Goal: Task Accomplishment & Management: Complete application form

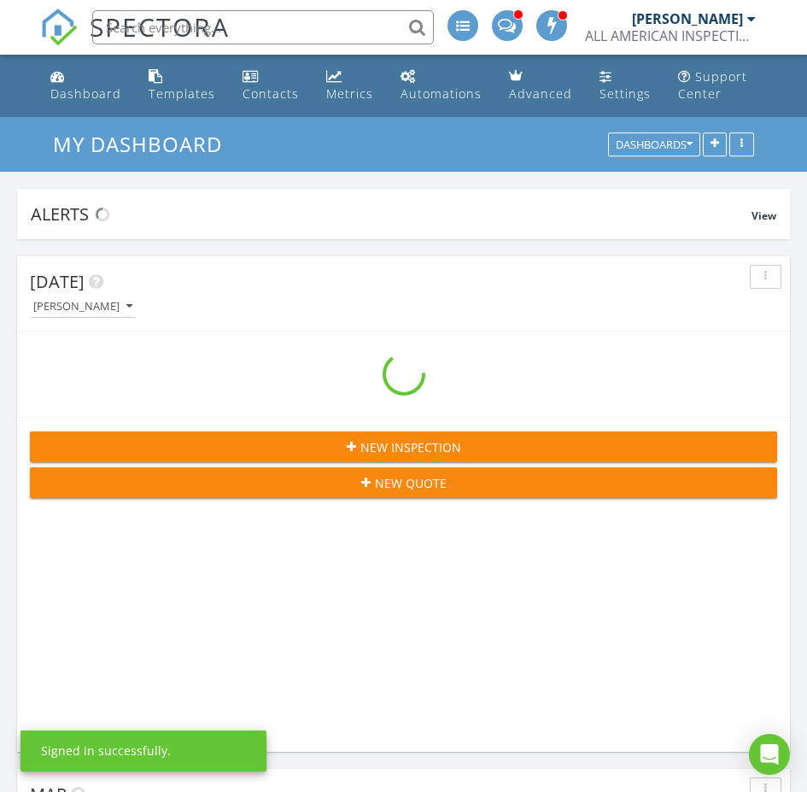
scroll to position [2949, 834]
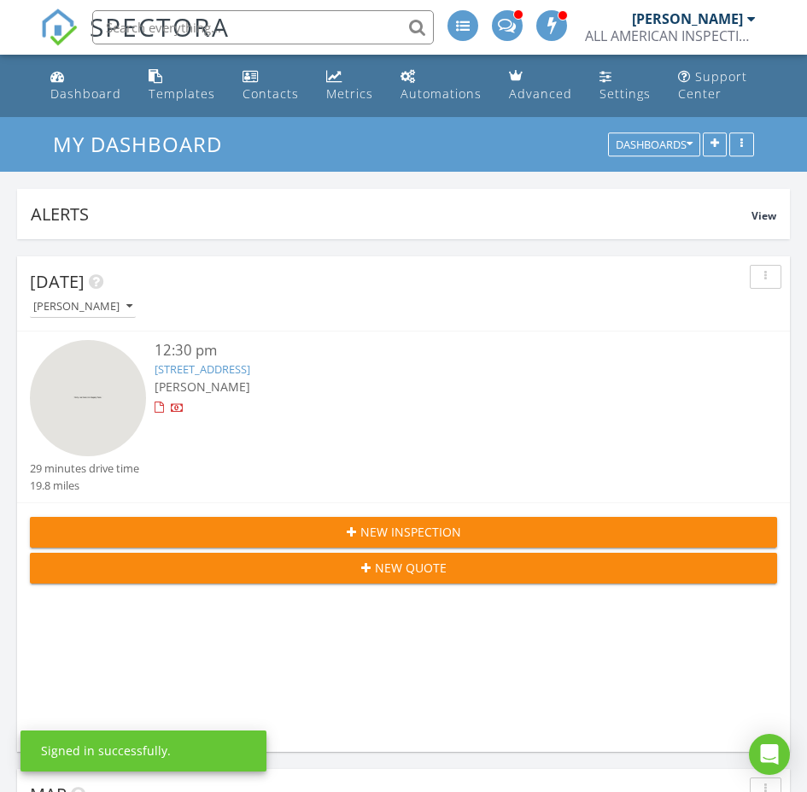
click at [332, 34] on input "text" at bounding box center [263, 27] width 342 height 34
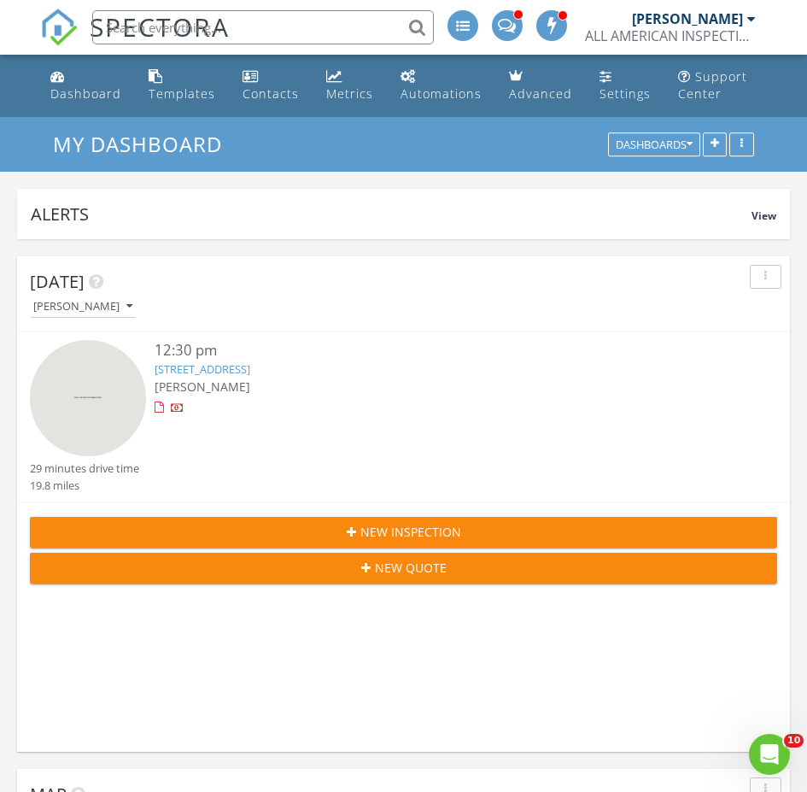
scroll to position [9, 9]
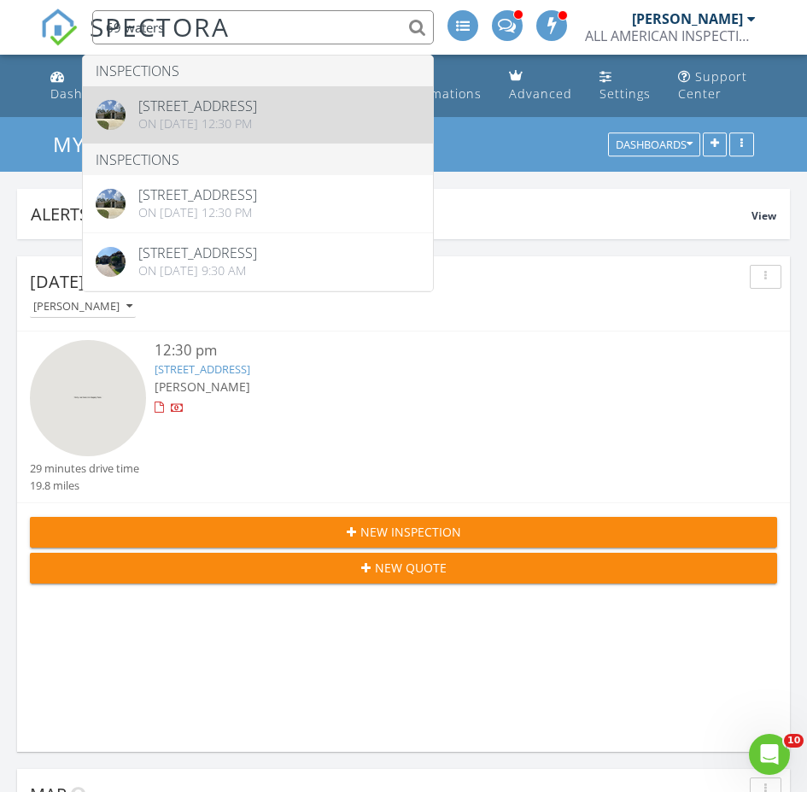
type input "69 waters"
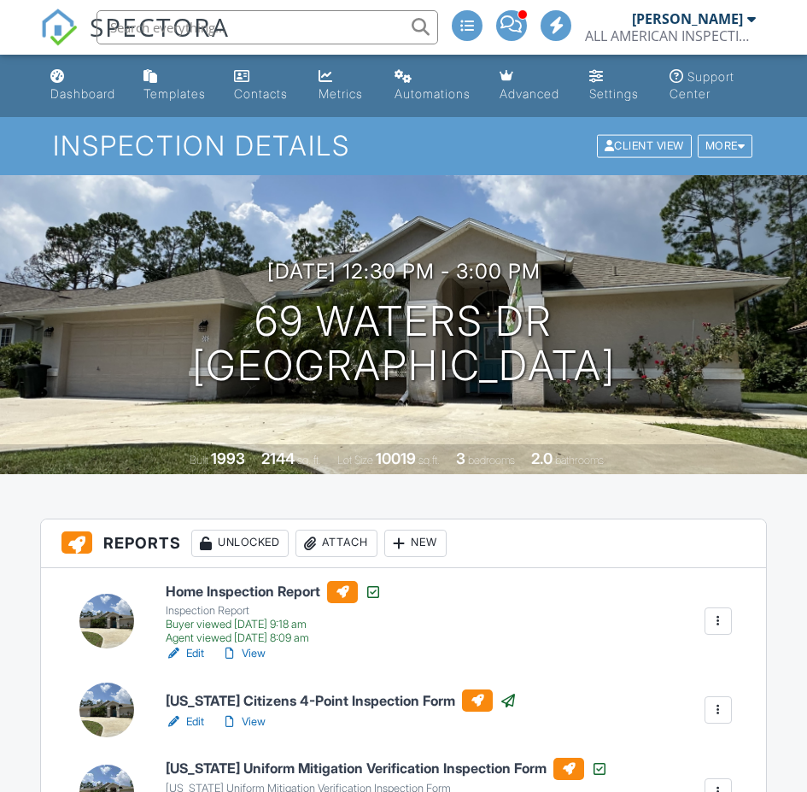
drag, startPoint x: 0, startPoint y: 0, endPoint x: 327, endPoint y: 453, distance: 558.7
click at [249, 713] on link "View" at bounding box center [243, 721] width 44 height 17
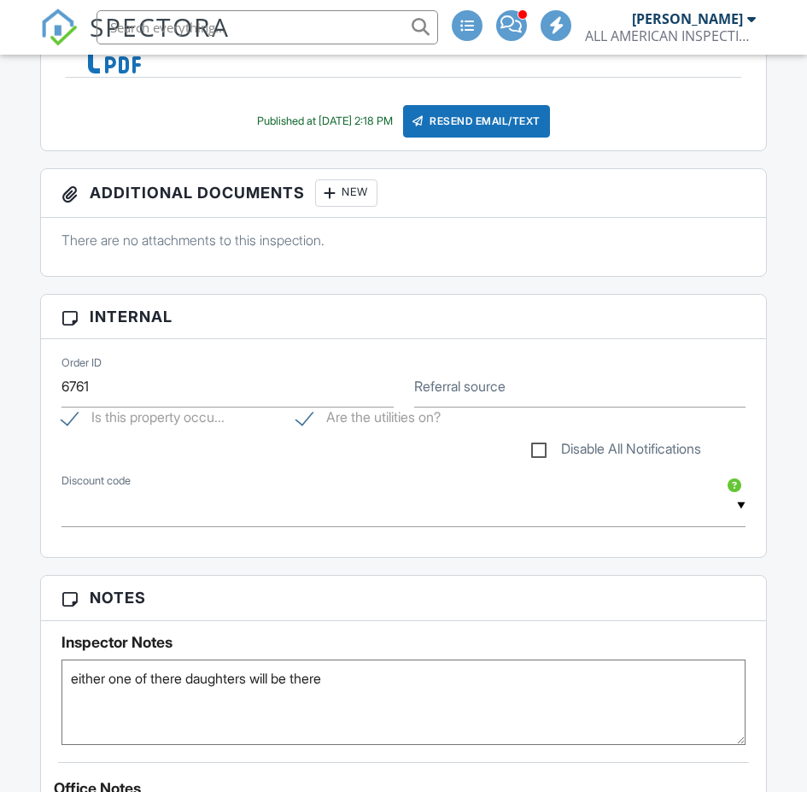
scroll to position [342, 0]
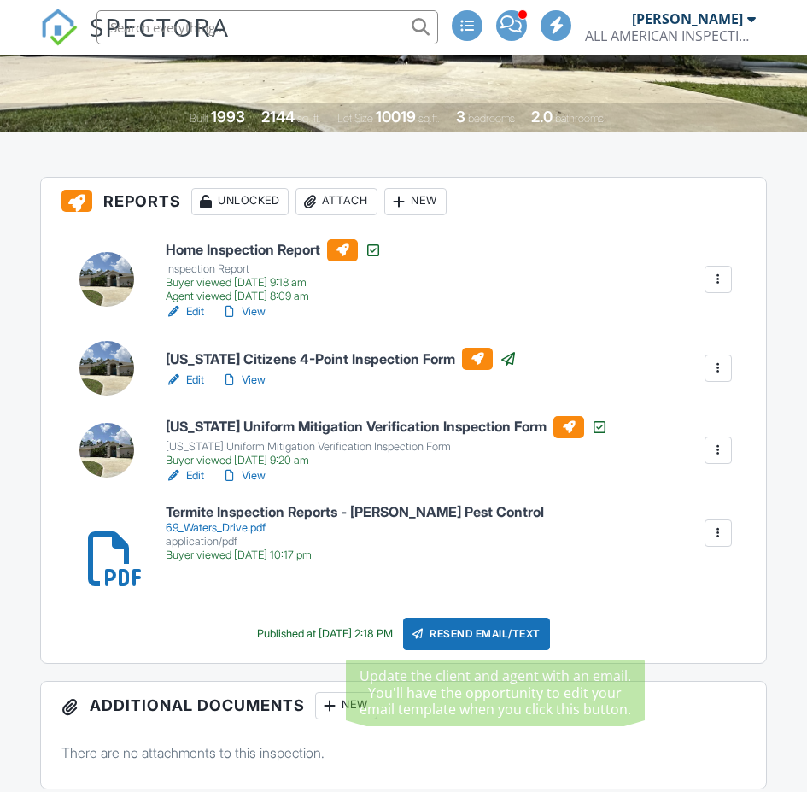
click at [453, 639] on div "Resend Email/Text" at bounding box center [476, 634] width 147 height 32
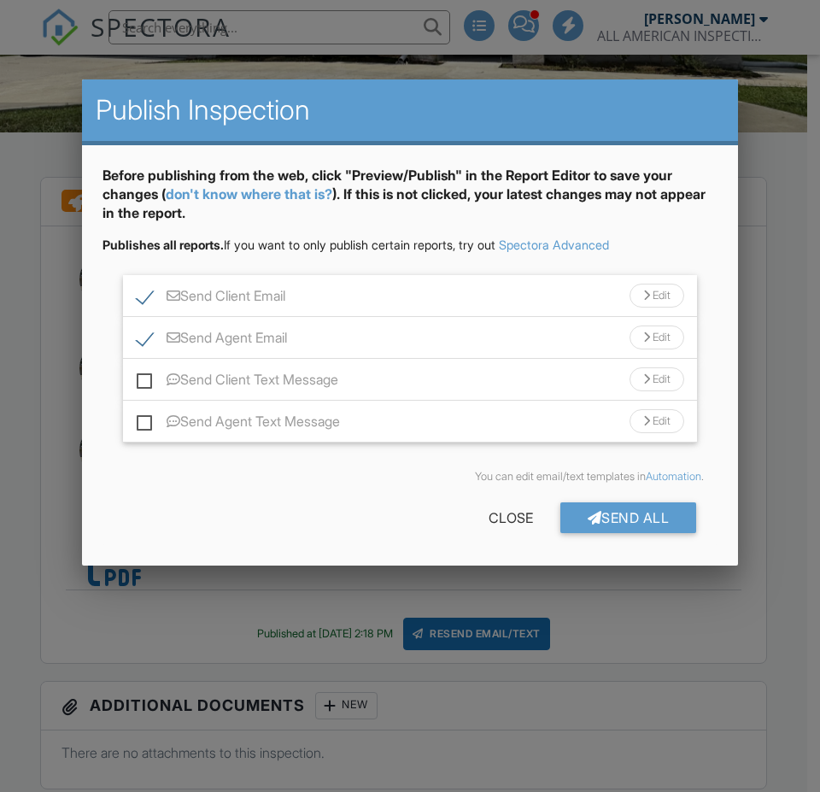
click at [139, 341] on label "Send Agent Email" at bounding box center [212, 340] width 150 height 21
checkbox input "false"
click at [148, 293] on label "Send Client Email" at bounding box center [211, 298] width 149 height 21
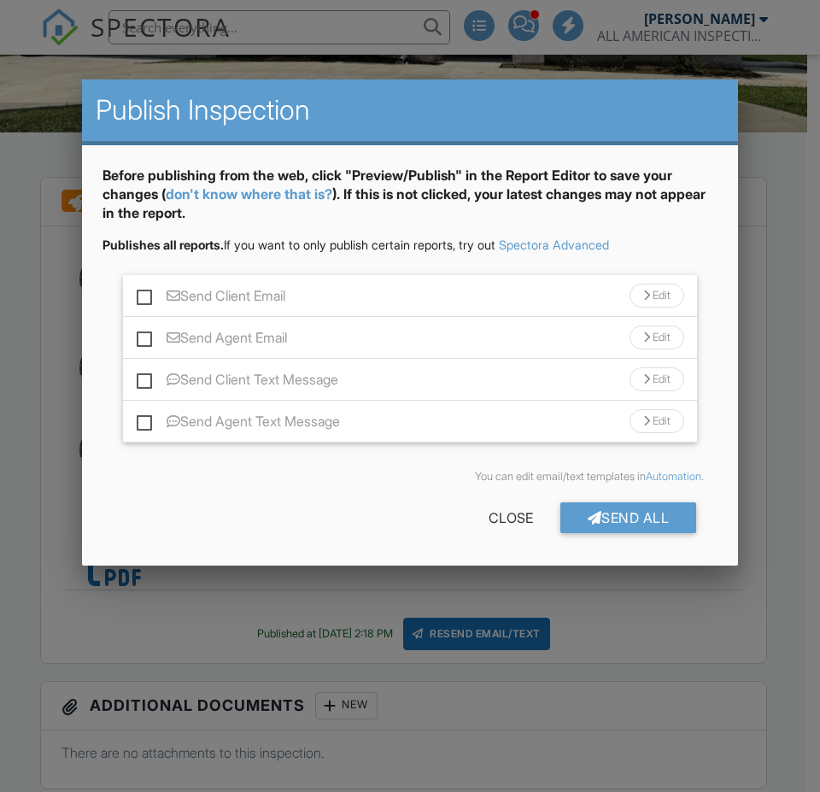
click at [141, 297] on label "Send Client Email" at bounding box center [211, 298] width 149 height 21
click at [141, 293] on input "Send Client Email" at bounding box center [142, 287] width 11 height 11
click at [143, 291] on label "Send Client Email" at bounding box center [211, 298] width 149 height 21
checkbox input "false"
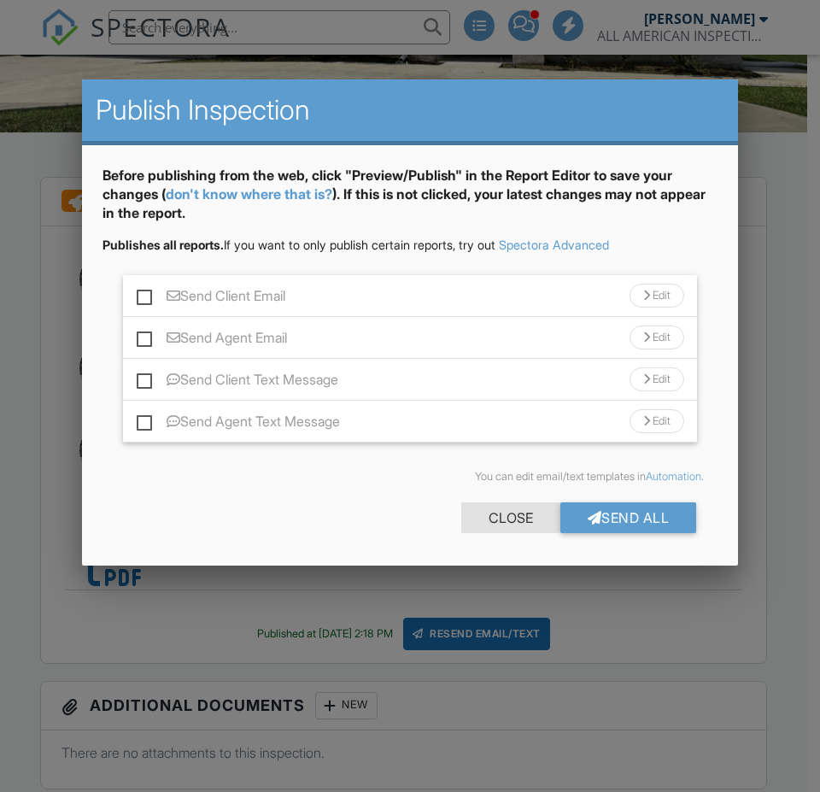
click at [503, 509] on div "Close" at bounding box center [510, 517] width 99 height 31
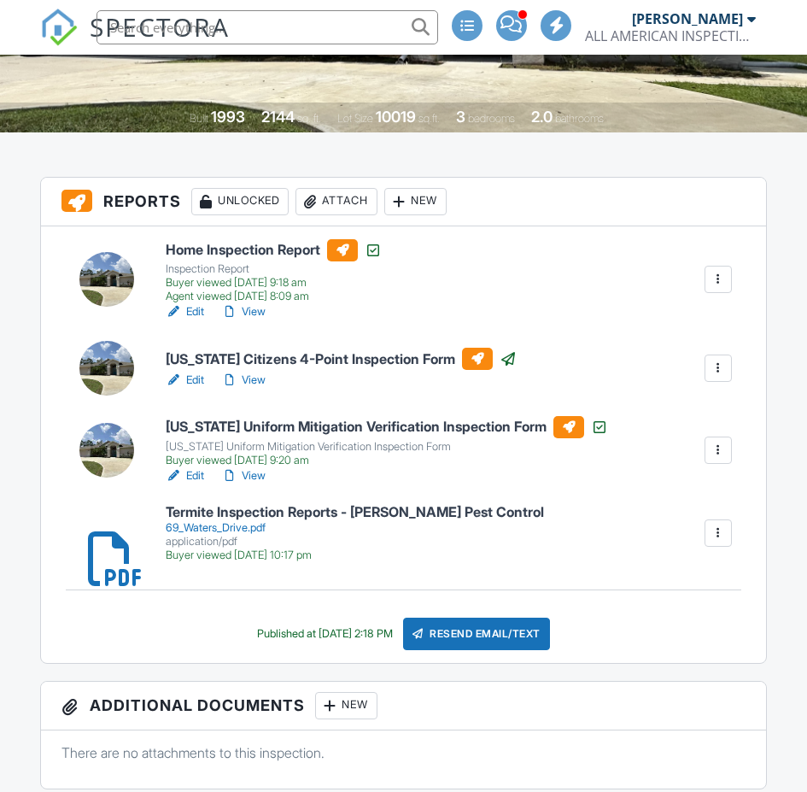
click at [258, 377] on link "View" at bounding box center [243, 380] width 44 height 17
click at [260, 472] on link "View" at bounding box center [243, 475] width 44 height 17
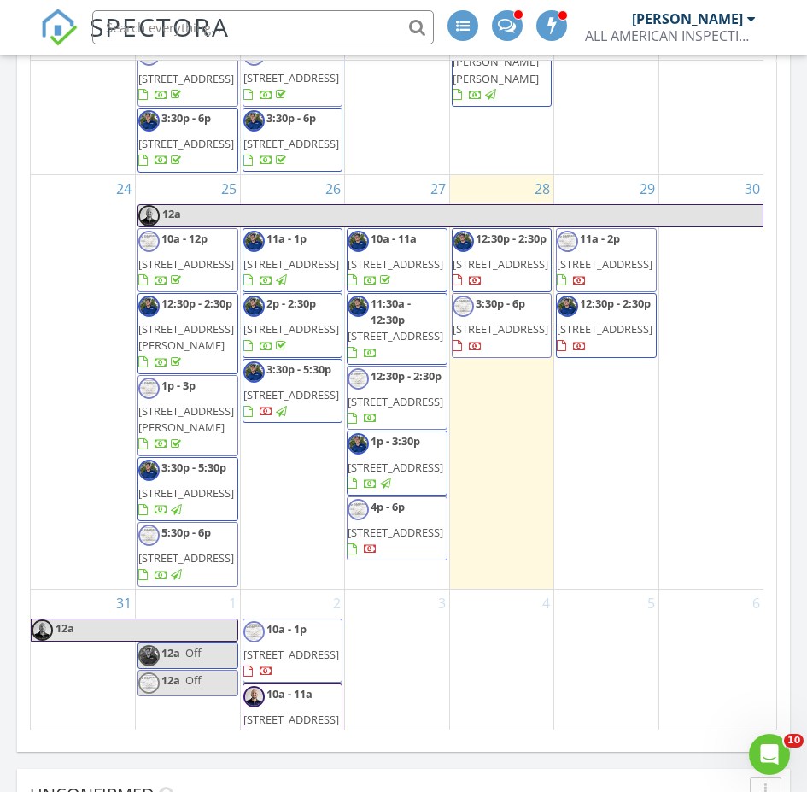
scroll to position [2478, 0]
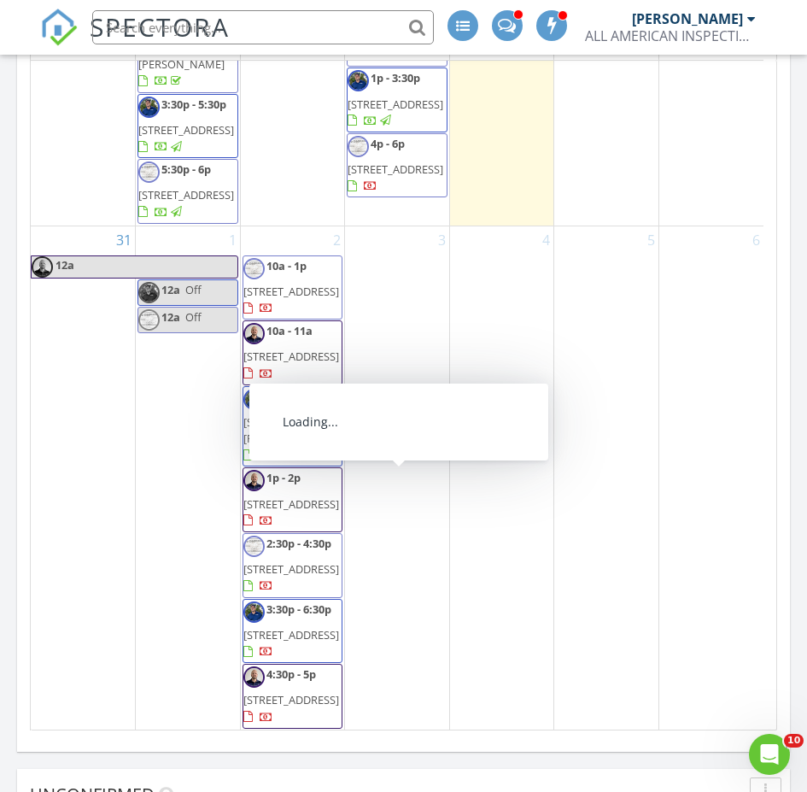
drag, startPoint x: 374, startPoint y: 488, endPoint x: 390, endPoint y: 487, distance: 16.3
click at [390, 177] on span "[STREET_ADDRESS]" at bounding box center [396, 168] width 96 height 15
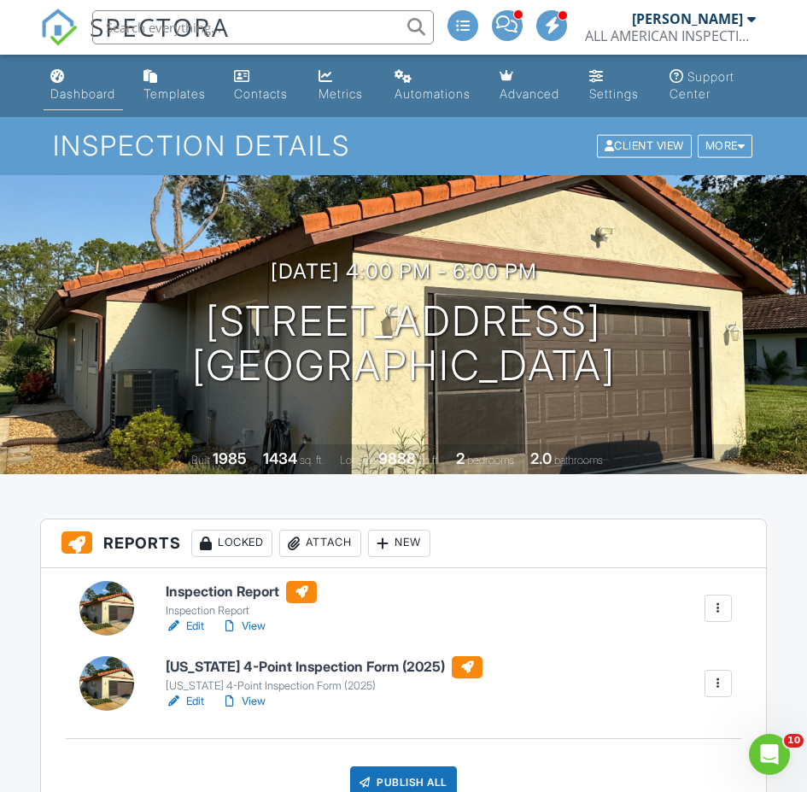
click at [87, 93] on div "Dashboard" at bounding box center [82, 93] width 65 height 15
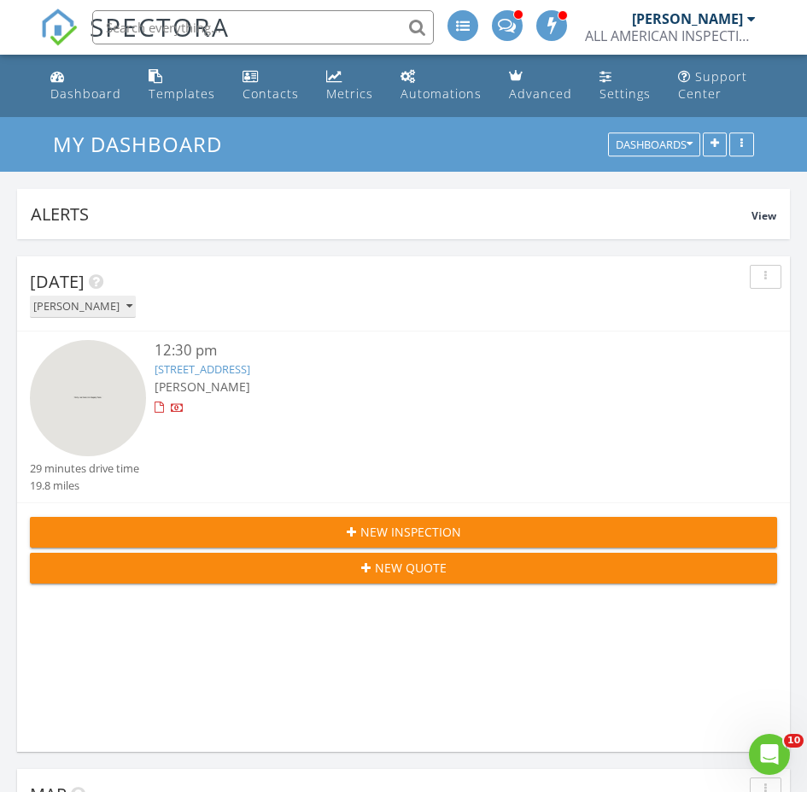
click at [111, 302] on button "[PERSON_NAME]" at bounding box center [83, 307] width 106 height 23
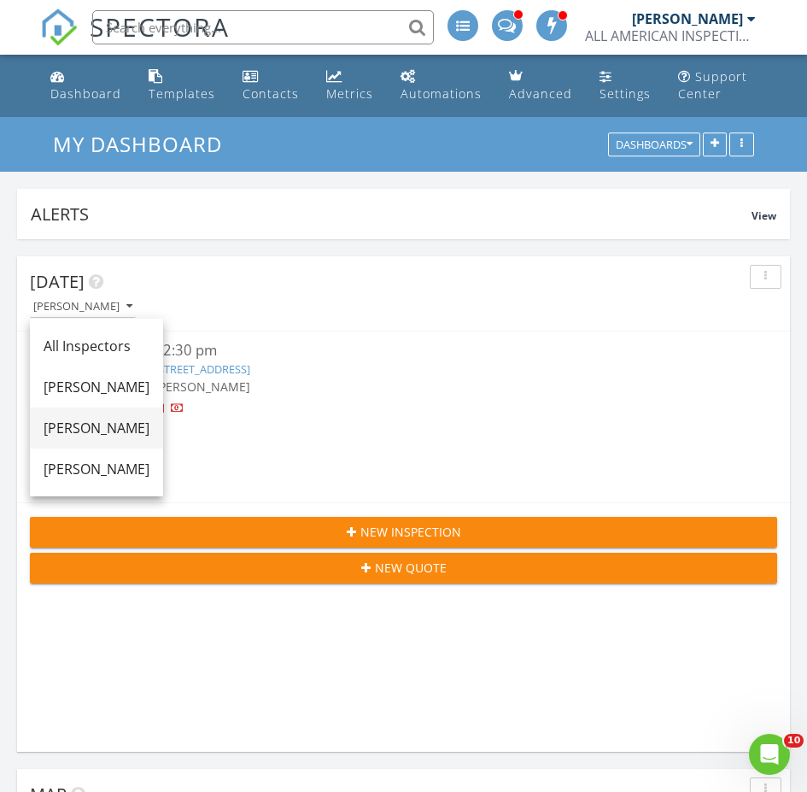
click at [95, 420] on div "[PERSON_NAME]" at bounding box center [97, 428] width 106 height 21
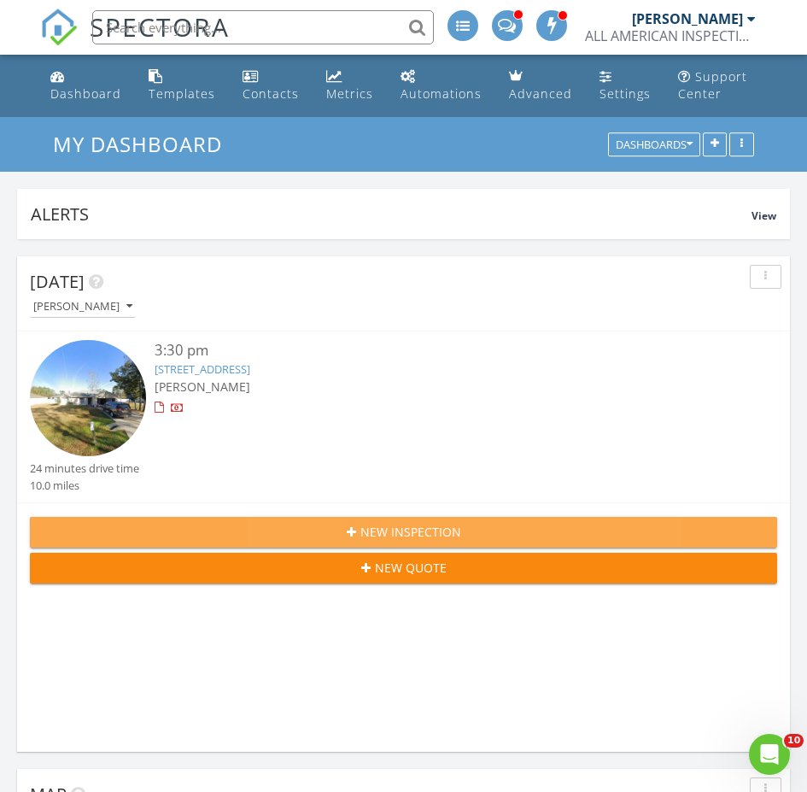
click at [355, 529] on icon "button" at bounding box center [351, 532] width 9 height 12
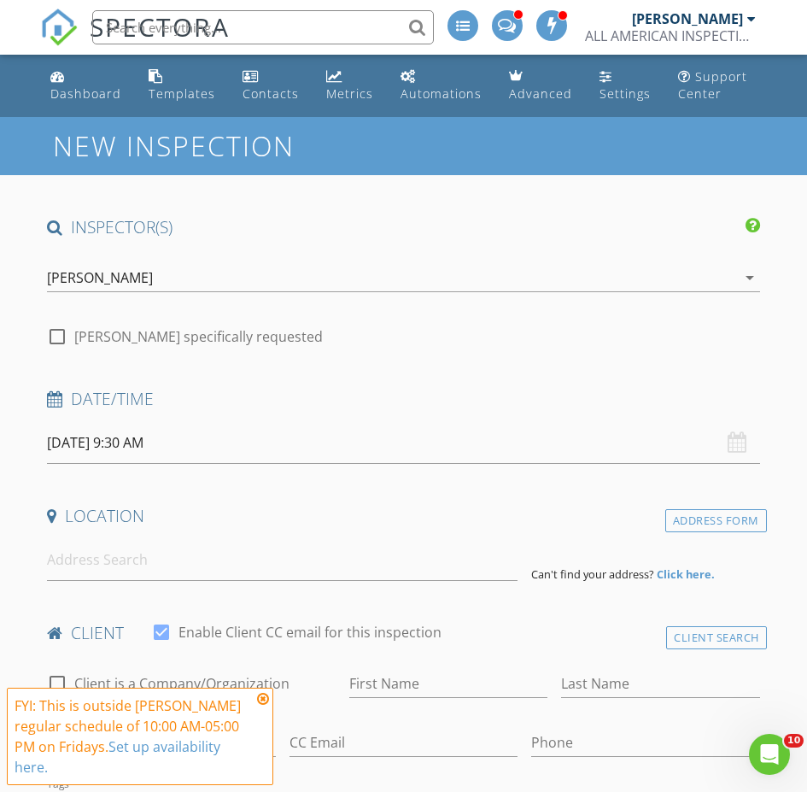
click at [71, 273] on div "[PERSON_NAME]" at bounding box center [100, 277] width 106 height 15
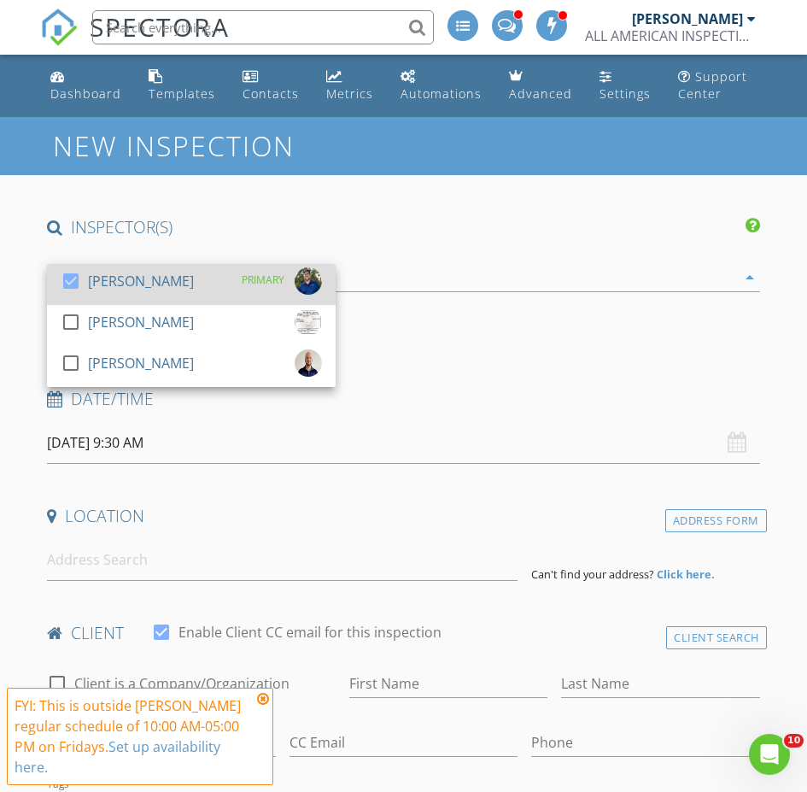
click at [73, 276] on div at bounding box center [70, 281] width 29 height 29
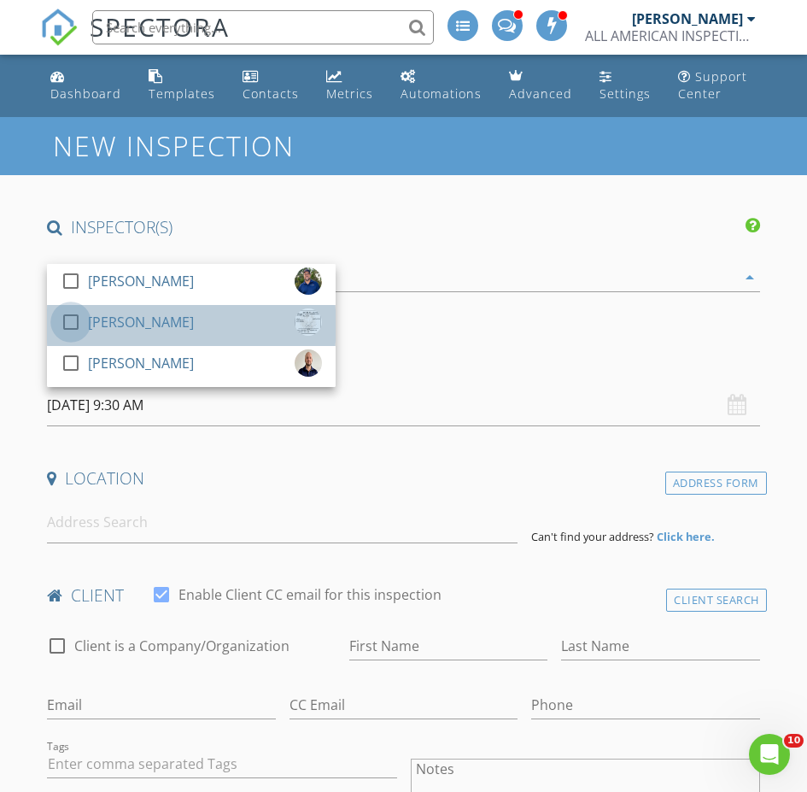
click at [70, 311] on div at bounding box center [70, 322] width 29 height 29
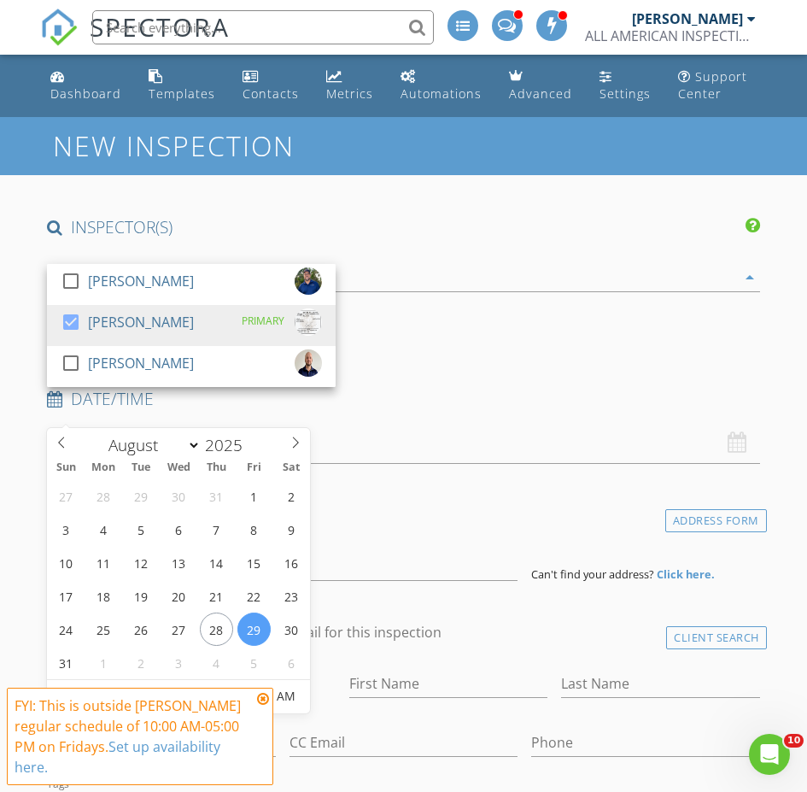
click at [114, 422] on input "[DATE] 9:30 AM" at bounding box center [403, 443] width 713 height 42
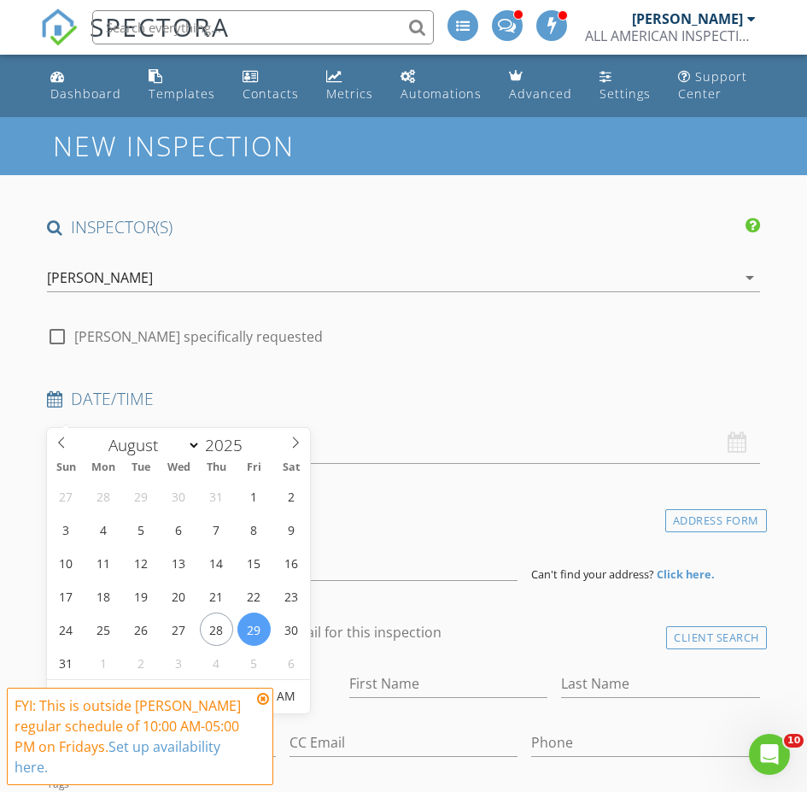
click at [261, 695] on icon at bounding box center [263, 699] width 12 height 14
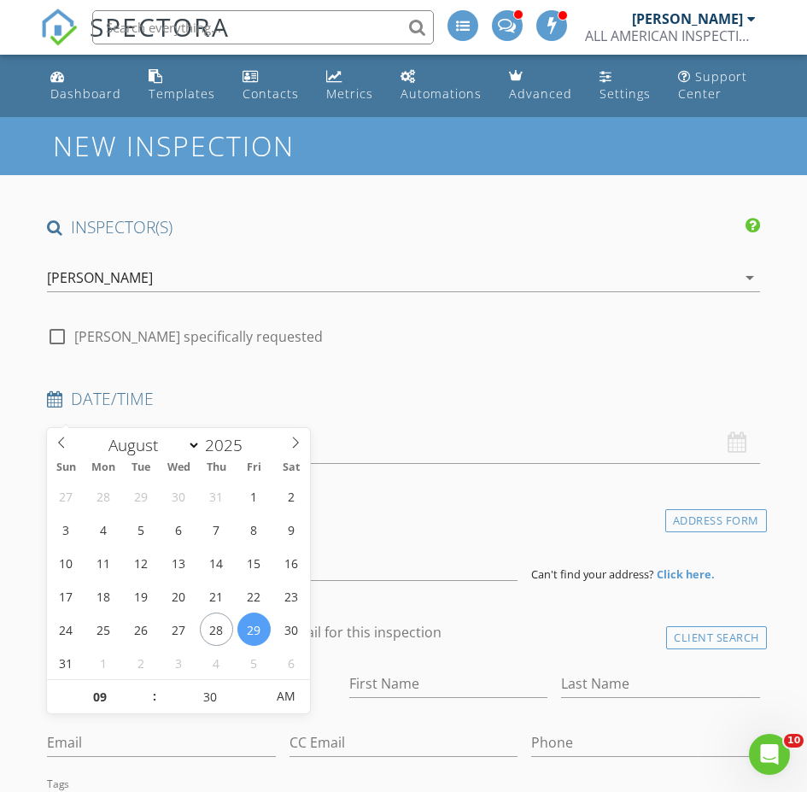
click at [79, 422] on input "08/29/2025 9:30 AM" at bounding box center [403, 443] width 713 height 42
type input "08/28/2025 9:30 AM"
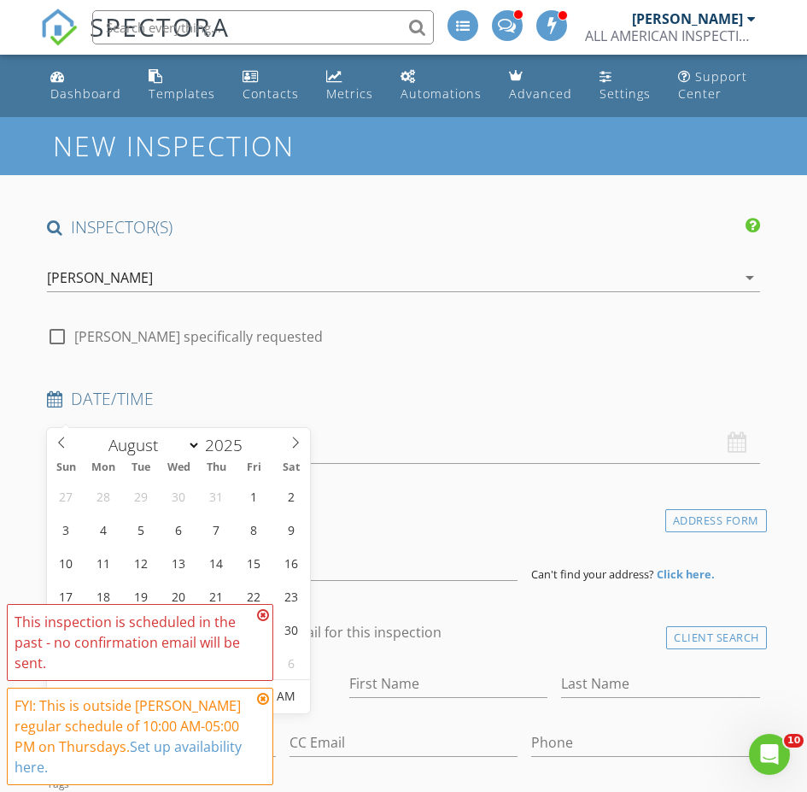
click at [262, 615] on icon at bounding box center [263, 615] width 12 height 14
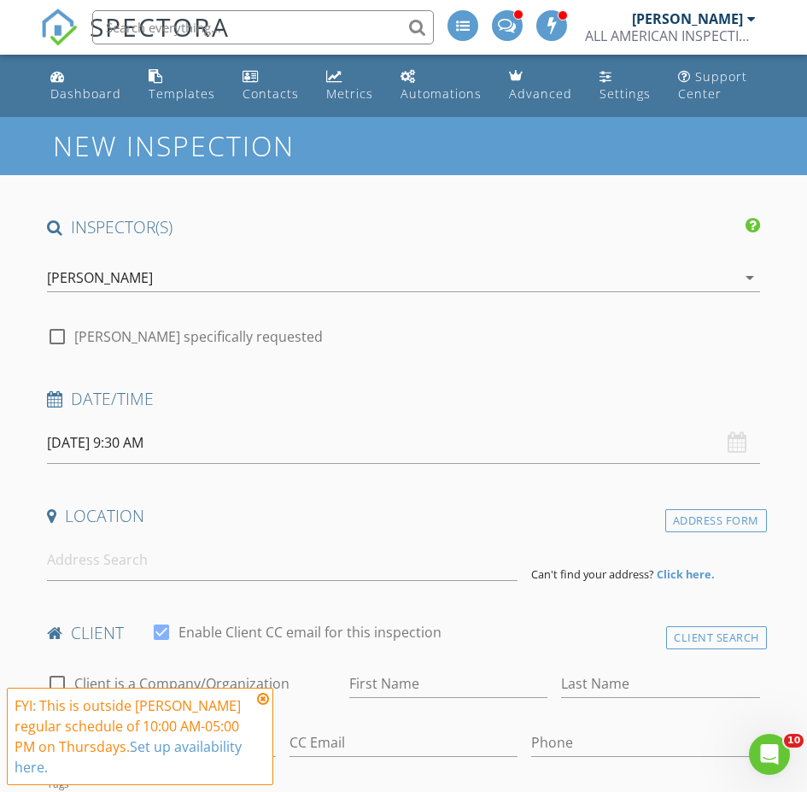
click at [261, 697] on icon at bounding box center [263, 699] width 12 height 14
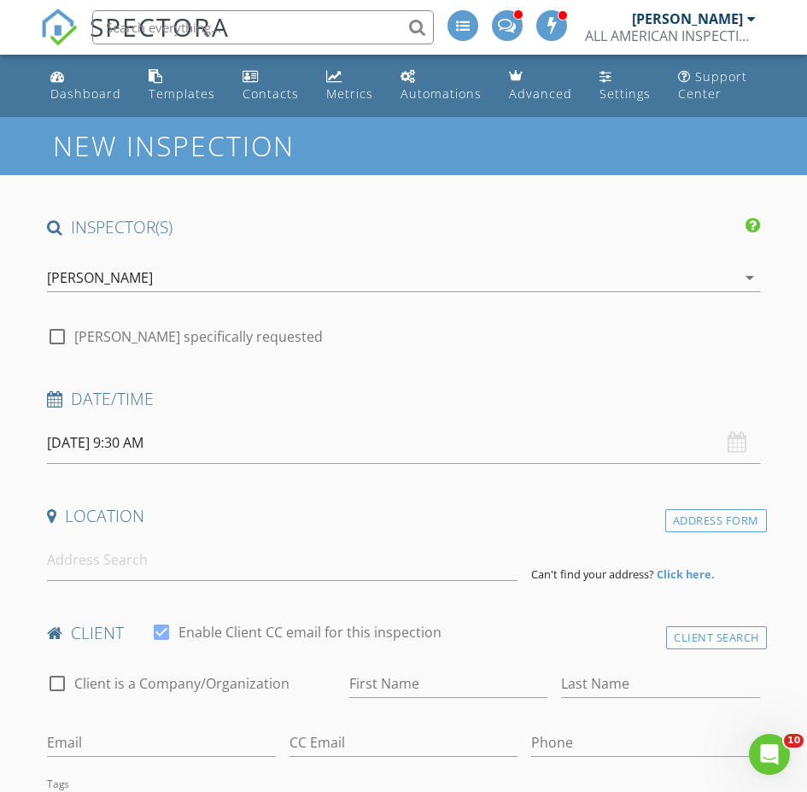
click at [137, 422] on input "08/28/2025 9:30 AM" at bounding box center [403, 443] width 713 height 42
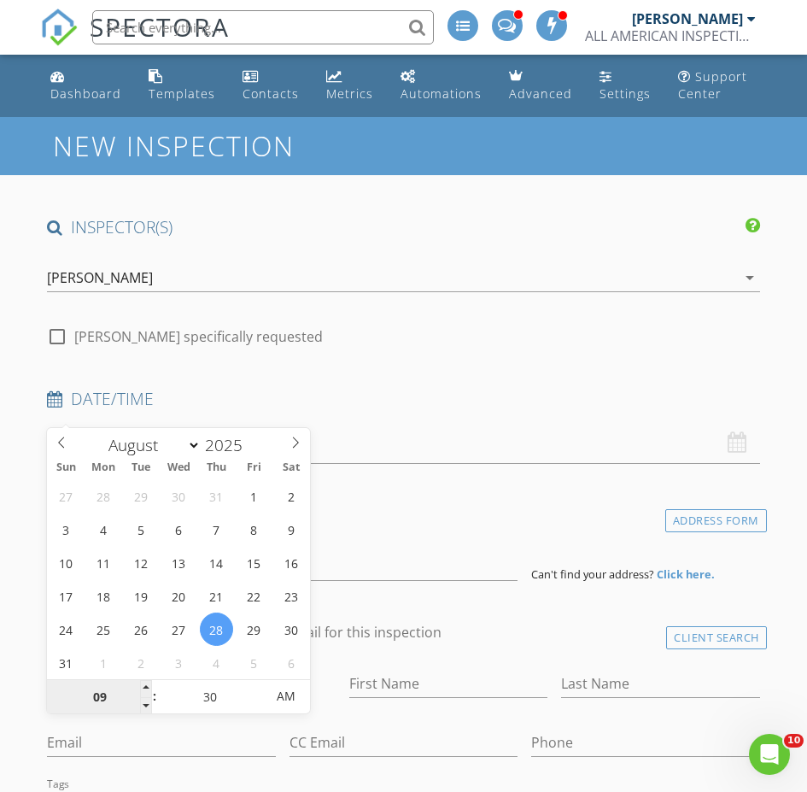
click at [107, 692] on input "09" at bounding box center [99, 697] width 105 height 34
type input "02"
type input "[DATE] 2:30 PM"
click at [289, 695] on span "AM" at bounding box center [286, 696] width 47 height 34
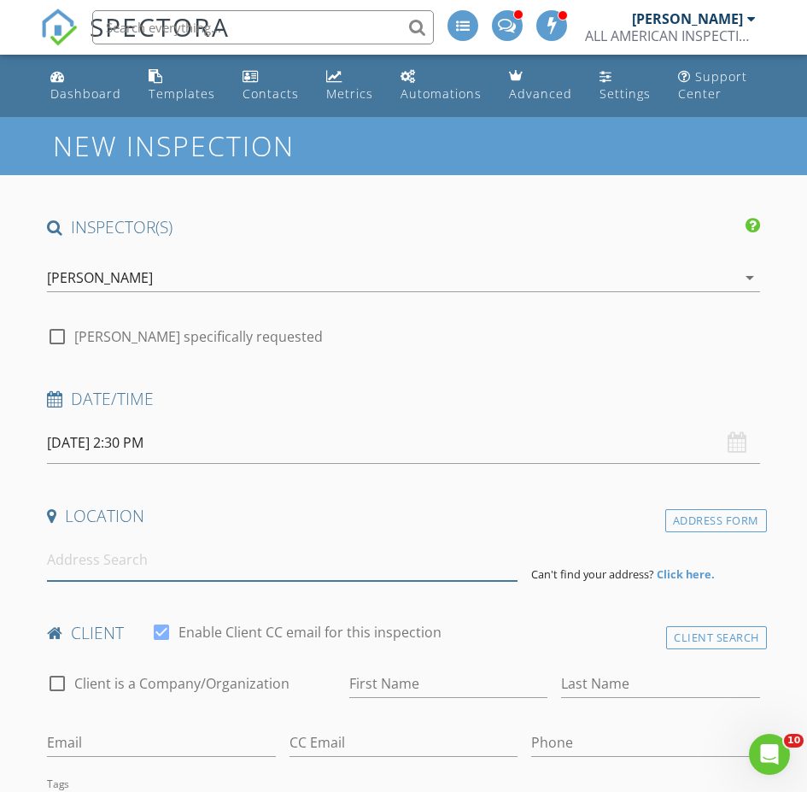
click at [353, 539] on input at bounding box center [282, 560] width 471 height 42
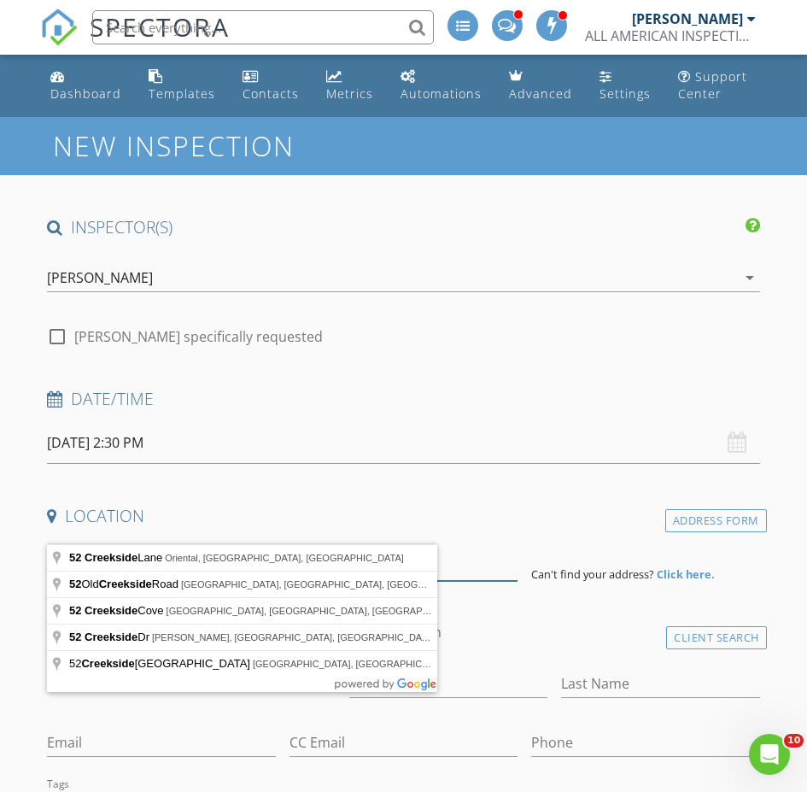
click at [104, 539] on input "52 Creekside" at bounding box center [282, 560] width 471 height 42
type input "52 Creekside"
click at [657, 566] on strong "Click here." at bounding box center [686, 573] width 58 height 15
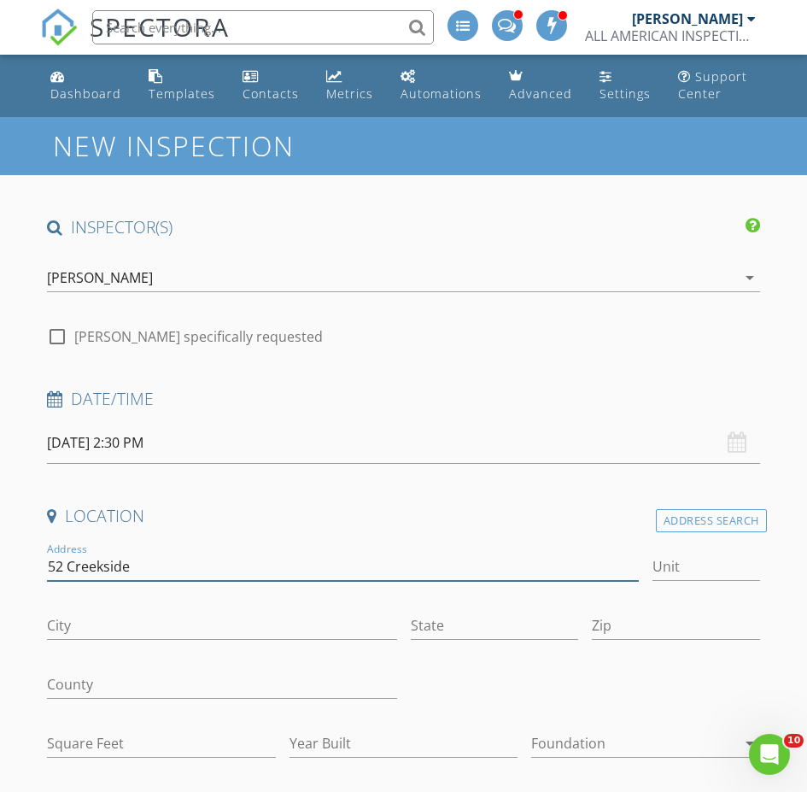
click at [332, 553] on input "52 Creekside" at bounding box center [343, 567] width 592 height 28
type input "[STREET_ADDRESS]"
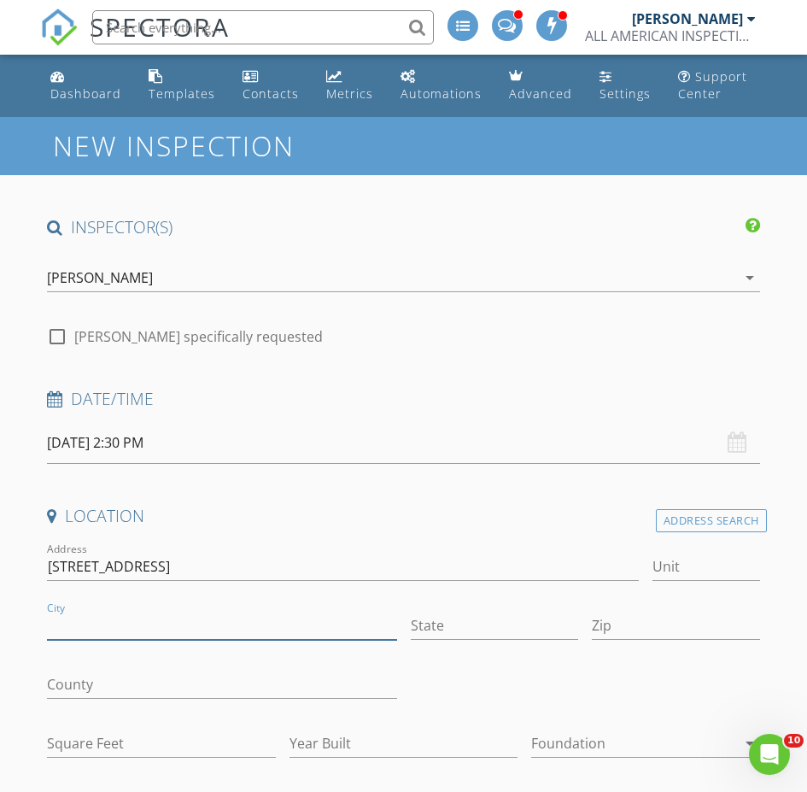
click at [149, 612] on input "City" at bounding box center [221, 626] width 349 height 28
type input "[GEOGRAPHIC_DATA]"
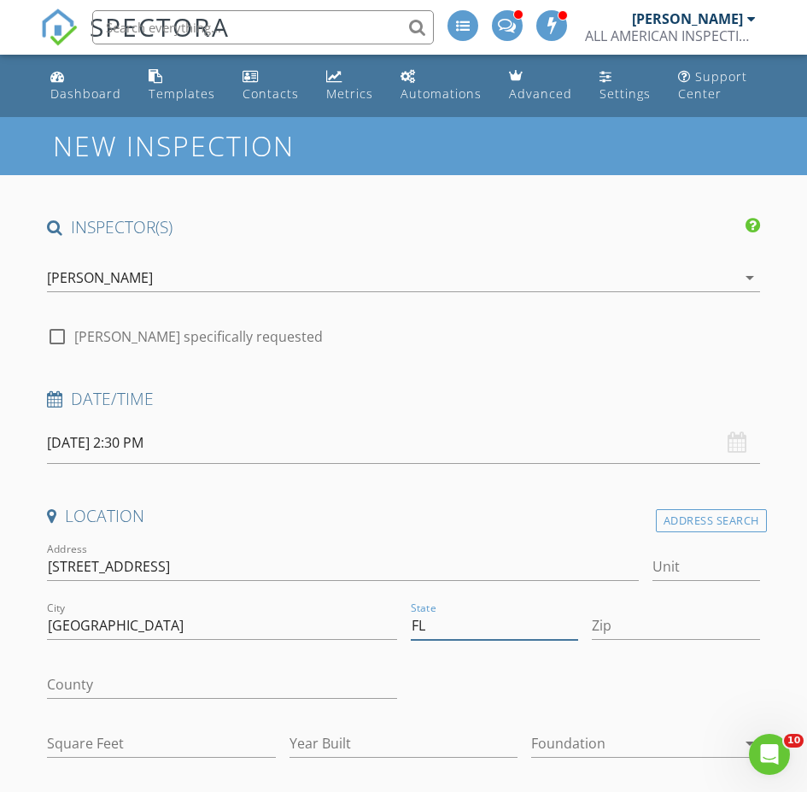
type input "FL"
type input "32137"
type input "2558"
type input "2010"
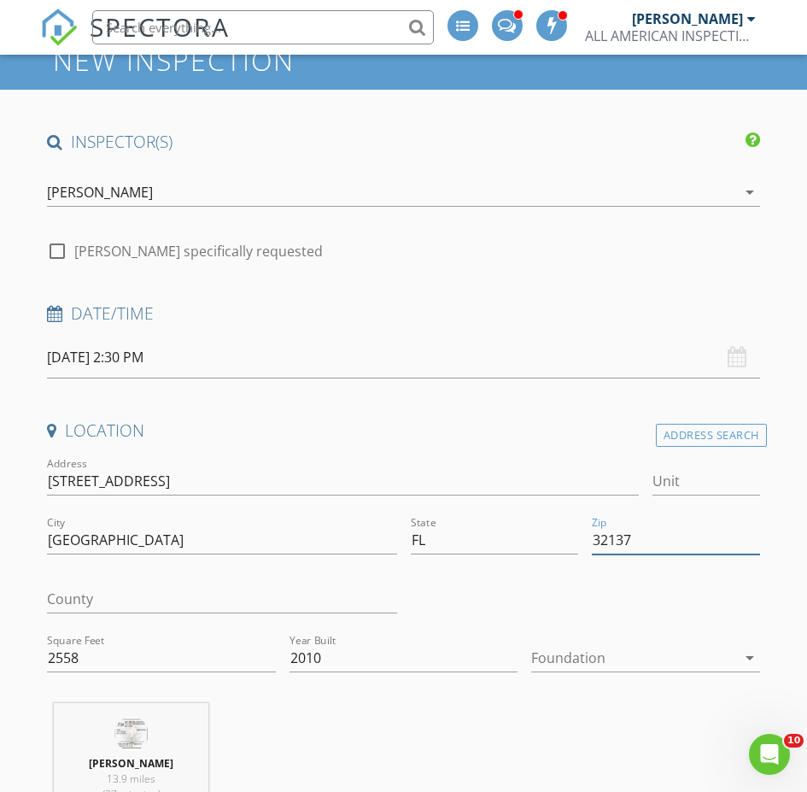
scroll to position [342, 0]
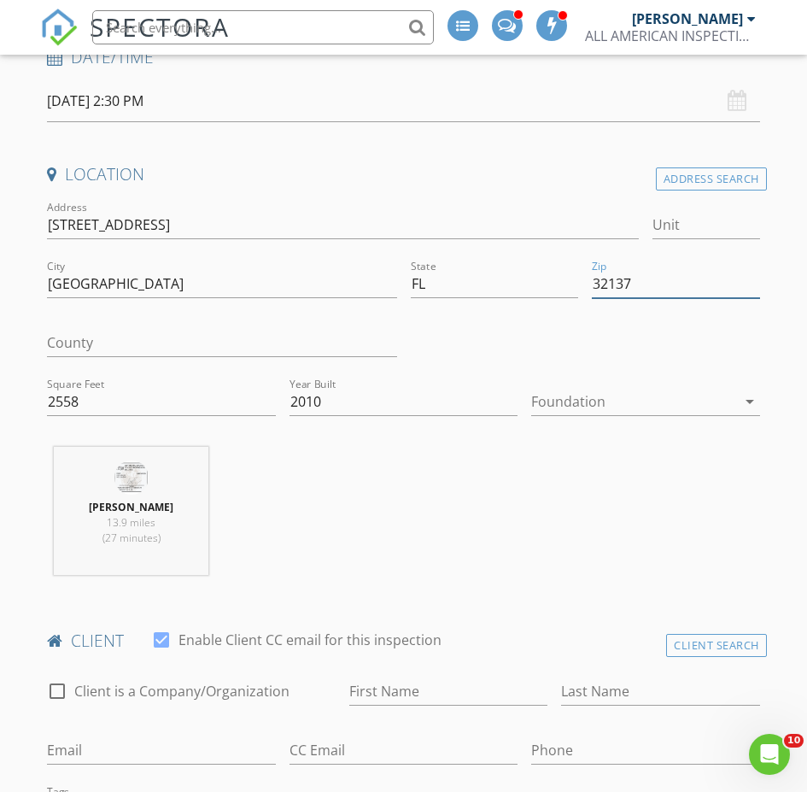
type input "32137"
click at [349, 706] on input "First Name" at bounding box center [448, 692] width 199 height 28
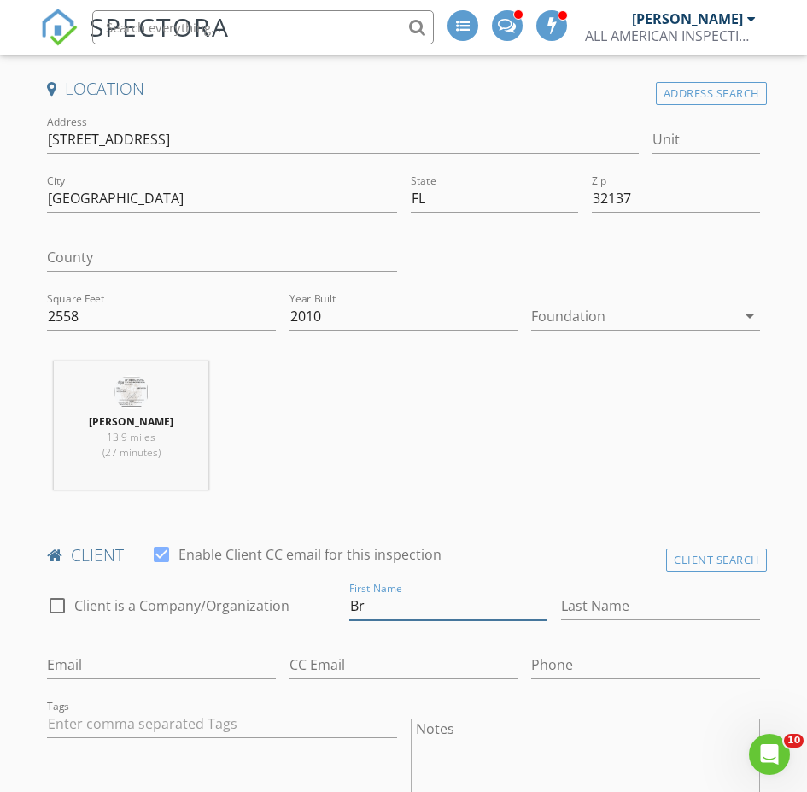
type input "B"
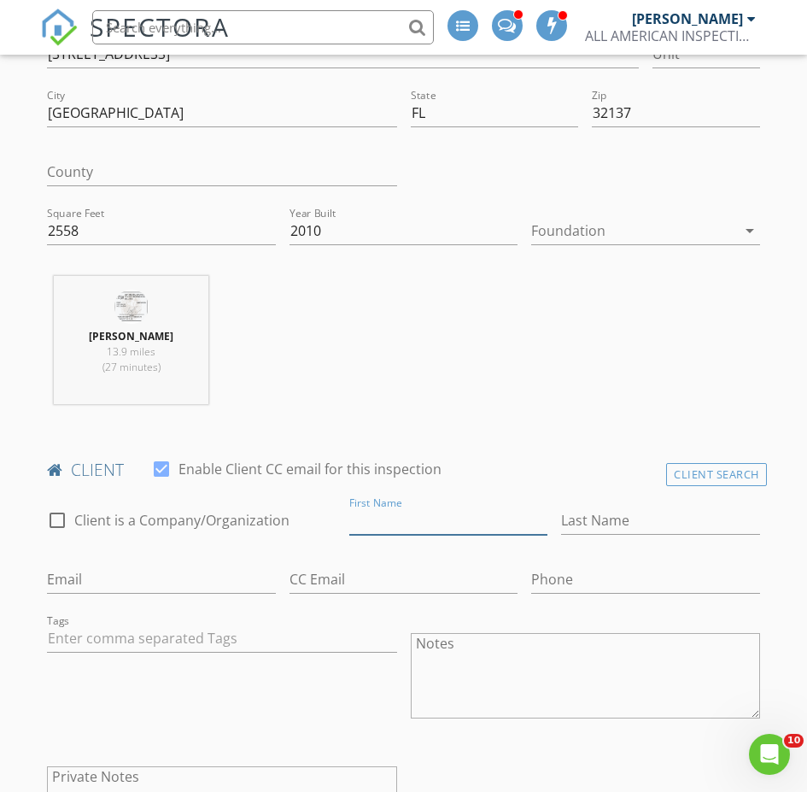
click at [349, 535] on input "First Name" at bounding box center [448, 521] width 199 height 28
click at [349, 535] on input "Waybe" at bounding box center [448, 521] width 199 height 28
type input "[PERSON_NAME]"
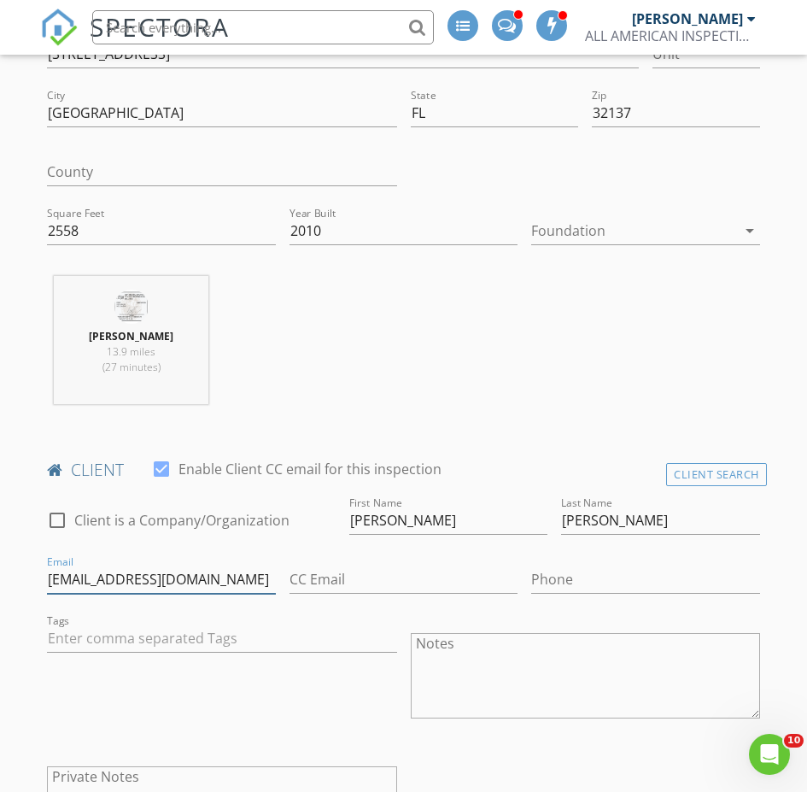
type input "[EMAIL_ADDRESS][DOMAIN_NAME]"
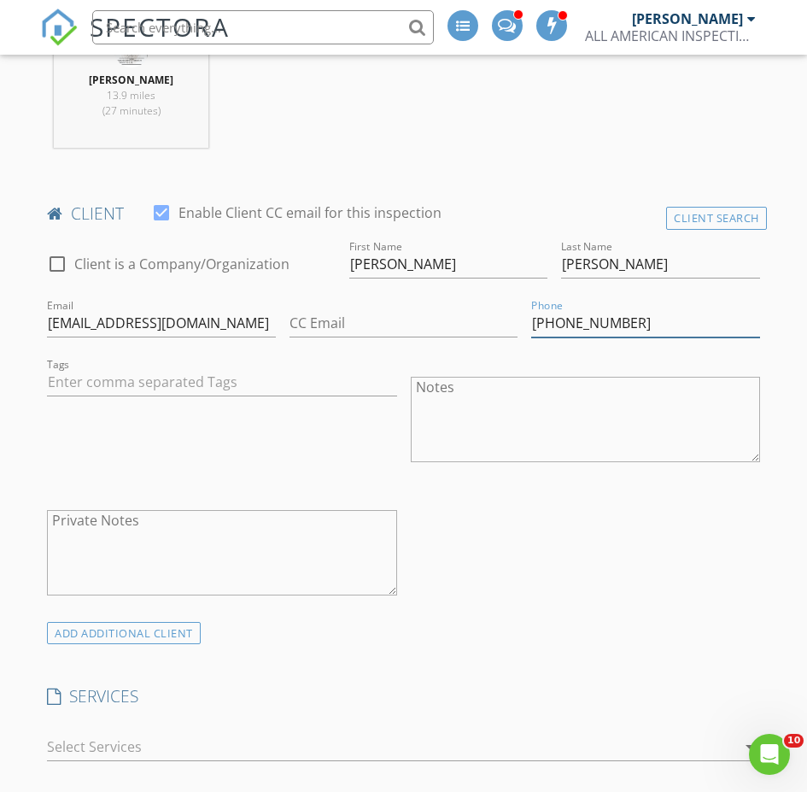
scroll to position [1025, 0]
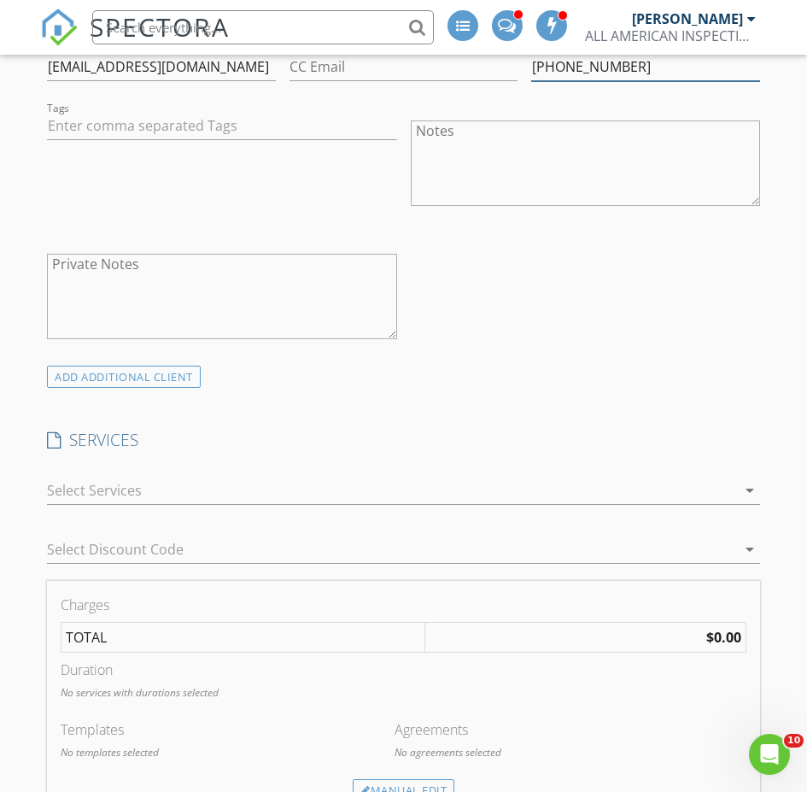
type input "[PHONE_NUMBER]"
click at [117, 477] on div at bounding box center [392, 490] width 690 height 27
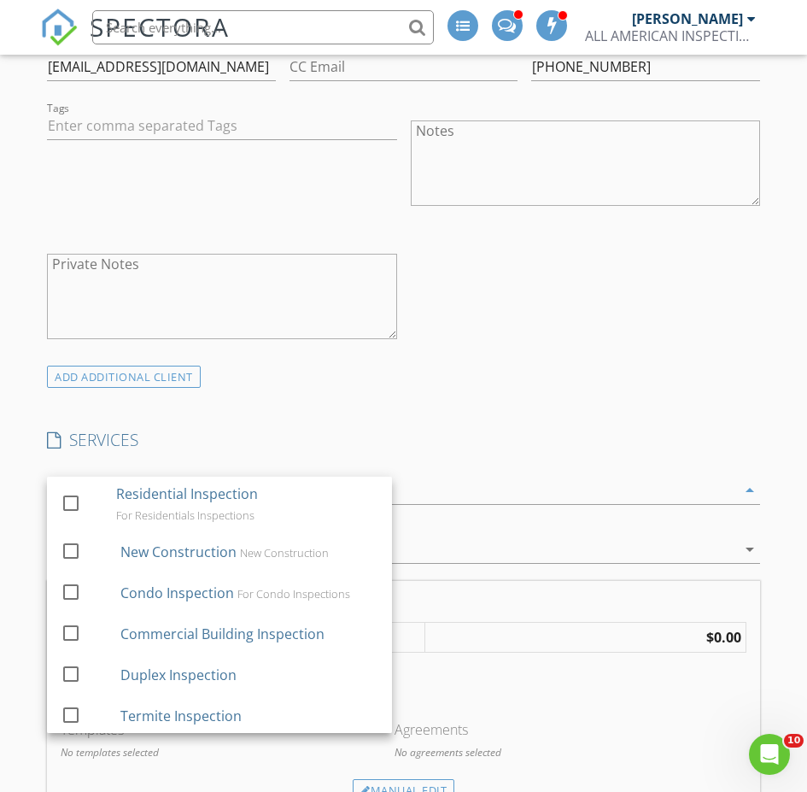
scroll to position [171, 0]
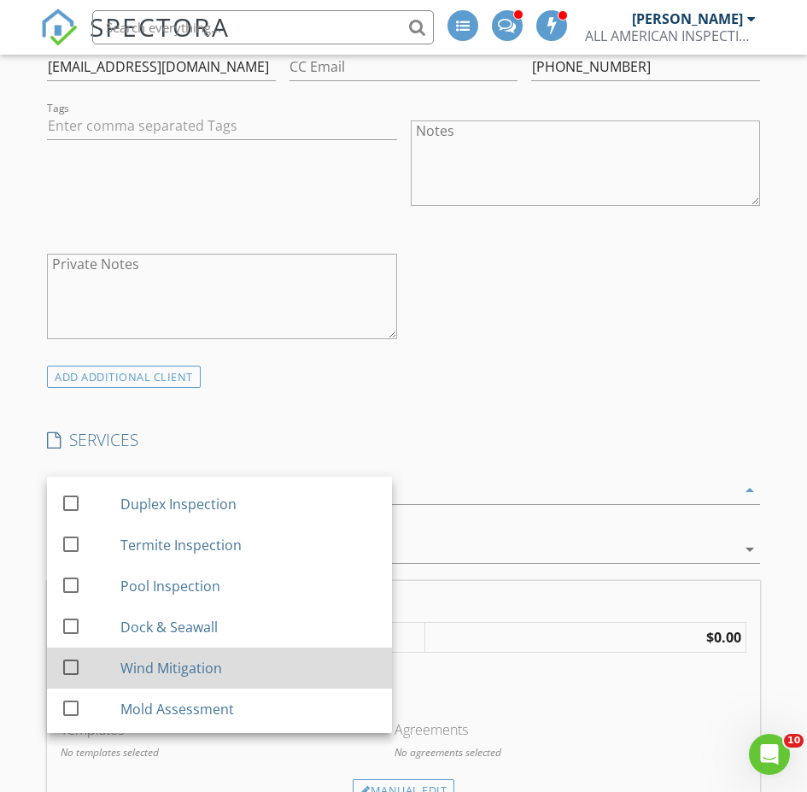
click at [77, 653] on div at bounding box center [70, 667] width 29 height 29
checkbox input "false"
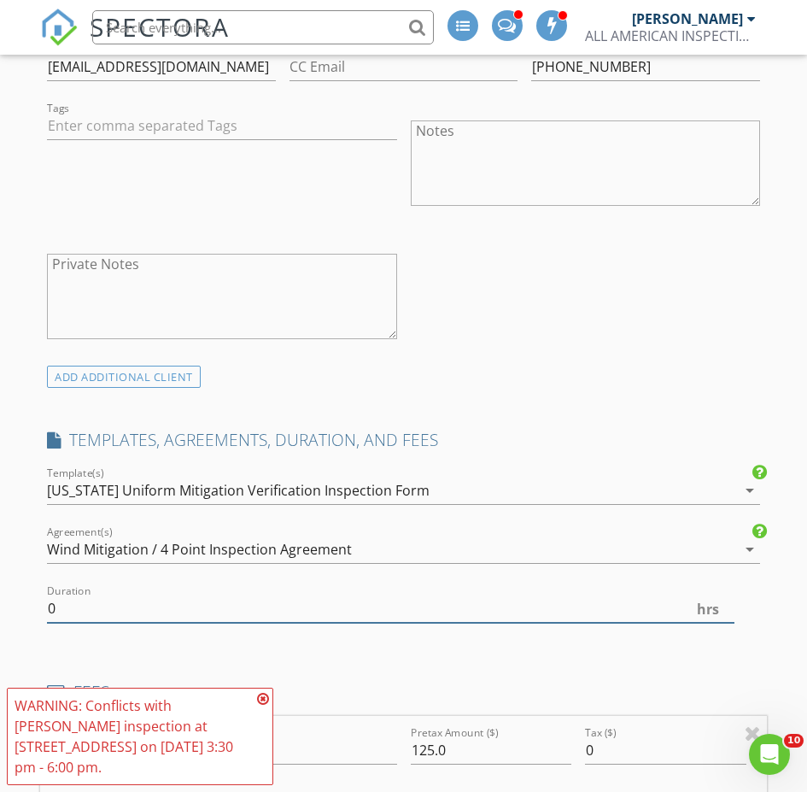
click at [563, 595] on input "0" at bounding box center [391, 609] width 688 height 28
type input "0.5"
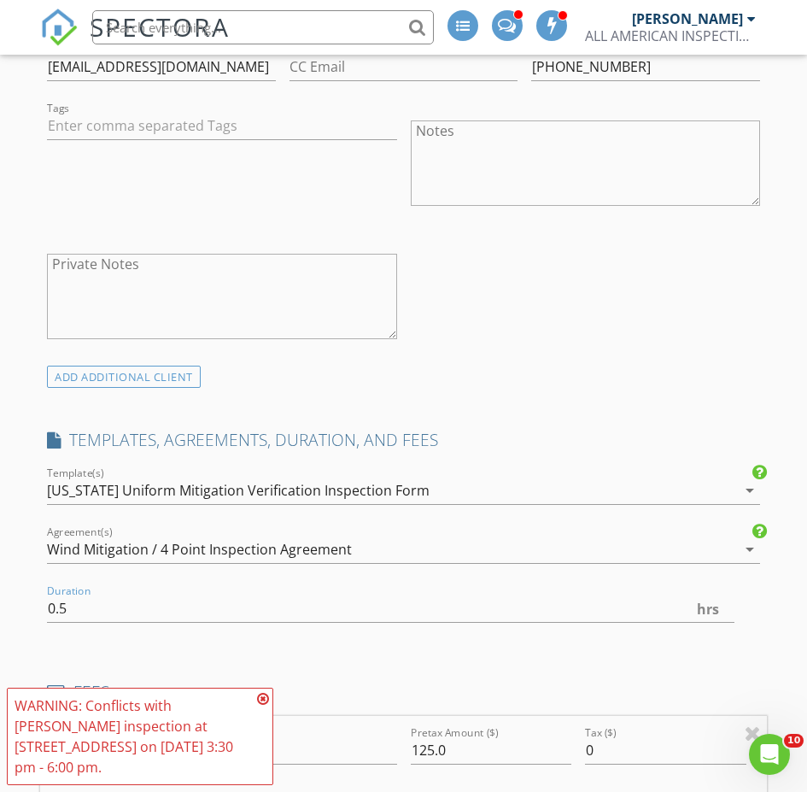
click at [417, 737] on input "125.0" at bounding box center [491, 751] width 161 height 28
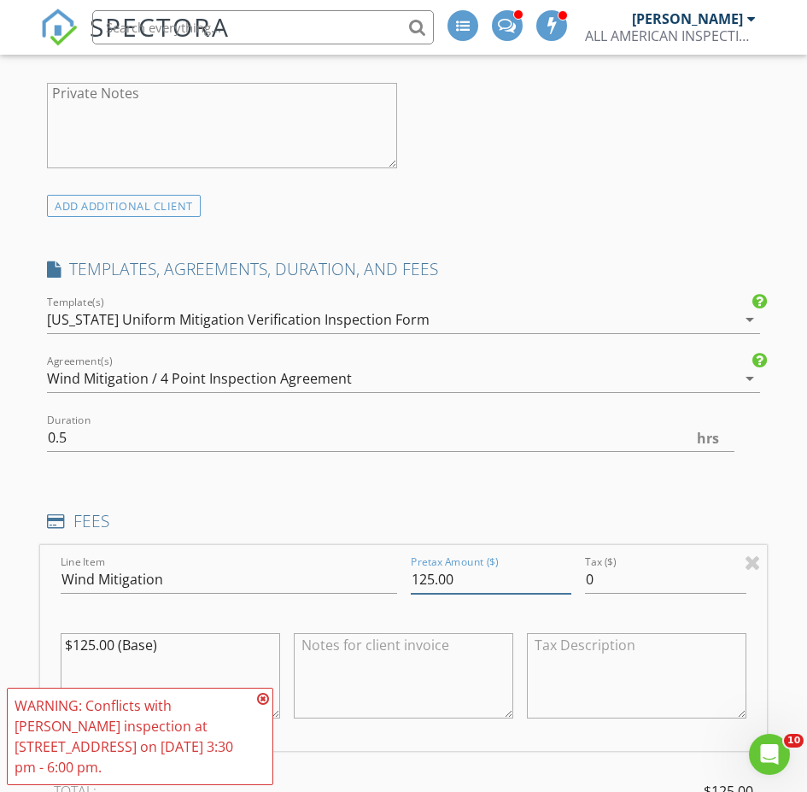
type input "125.00"
click at [302, 633] on textarea at bounding box center [404, 675] width 220 height 85
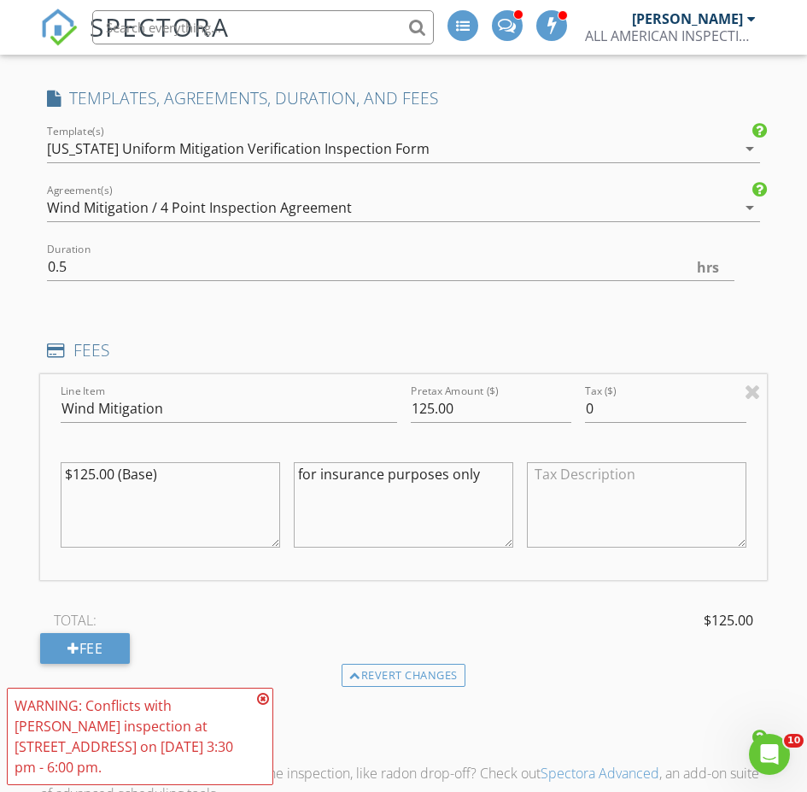
scroll to position [1623, 0]
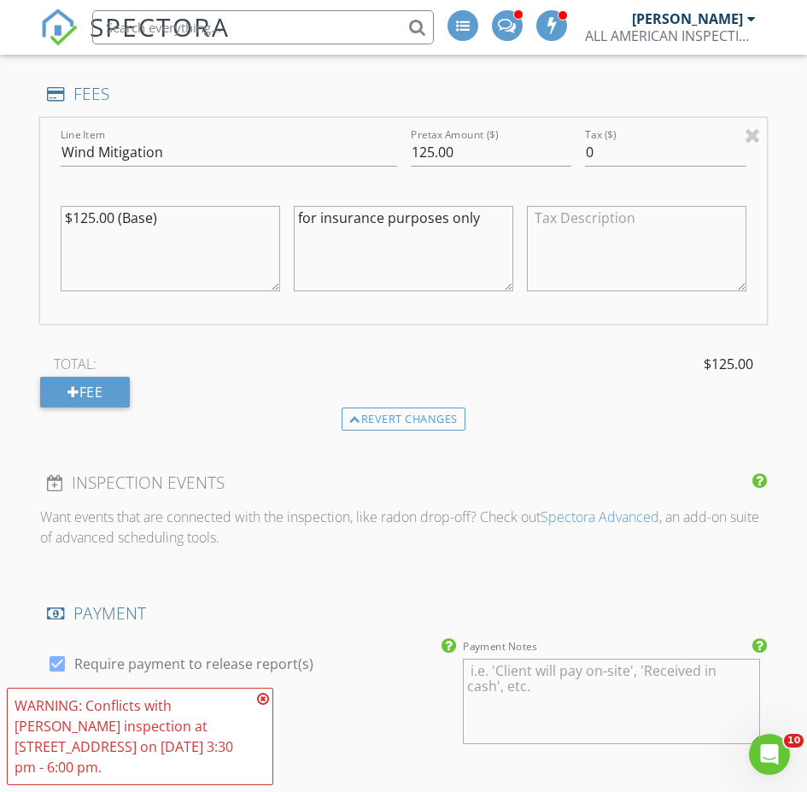
type textarea "for insurance purposes only"
click at [264, 706] on icon at bounding box center [263, 699] width 12 height 14
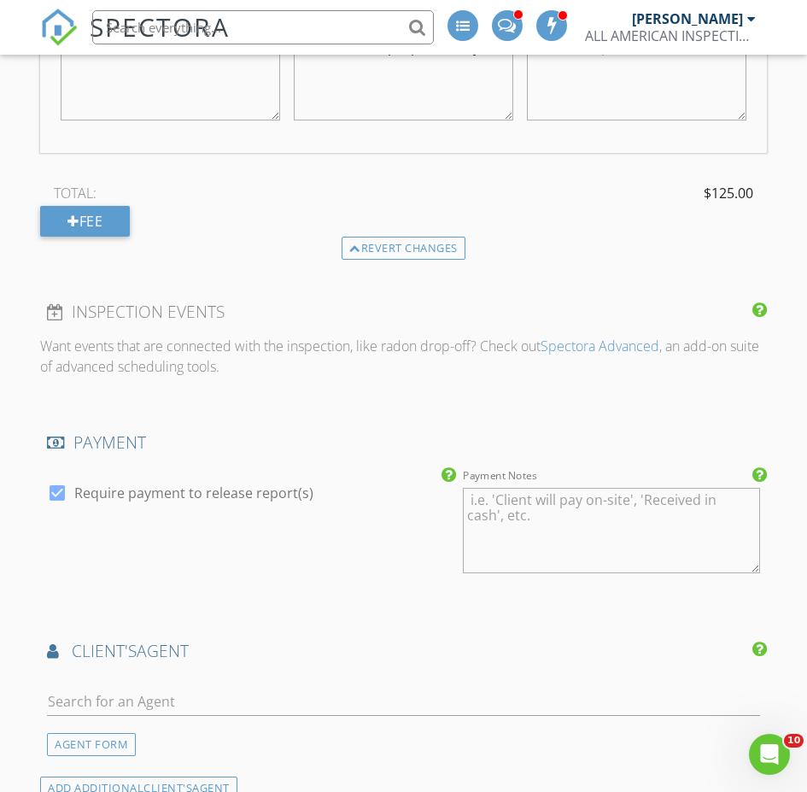
scroll to position [1880, 0]
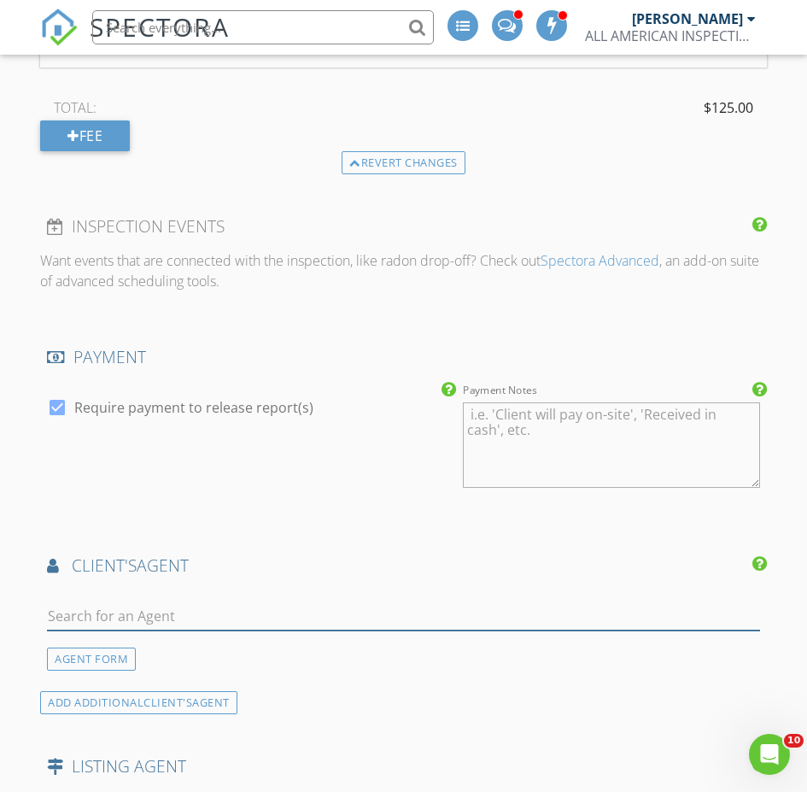
click at [180, 602] on input "text" at bounding box center [403, 616] width 713 height 28
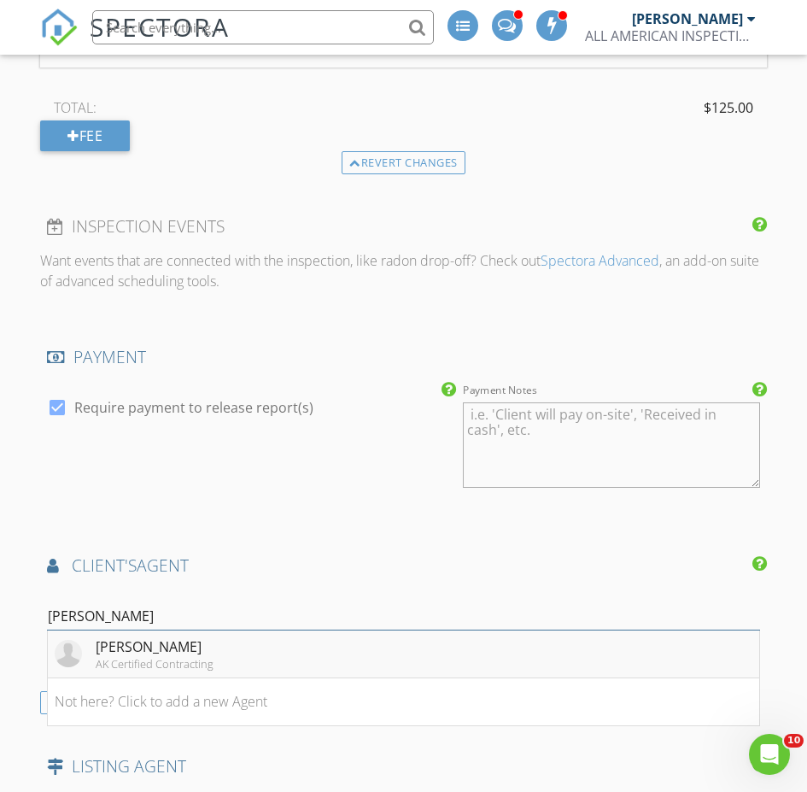
type input "[PERSON_NAME]"
click at [85, 637] on div "Brianna Tracy AK Certified Contracting" at bounding box center [134, 654] width 159 height 34
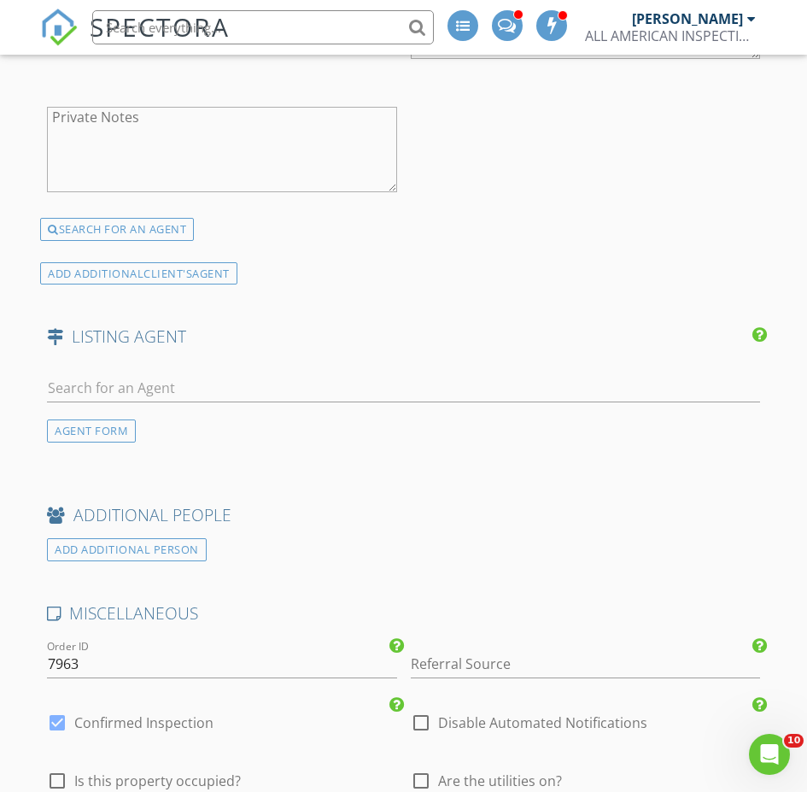
scroll to position [2820, 0]
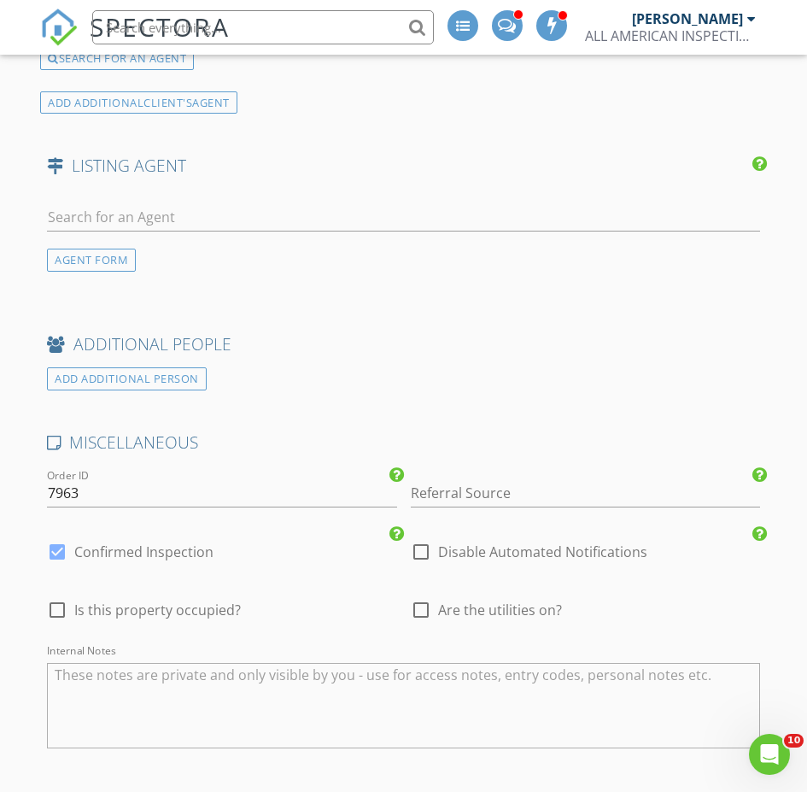
click at [62, 596] on div at bounding box center [57, 610] width 29 height 29
checkbox input "true"
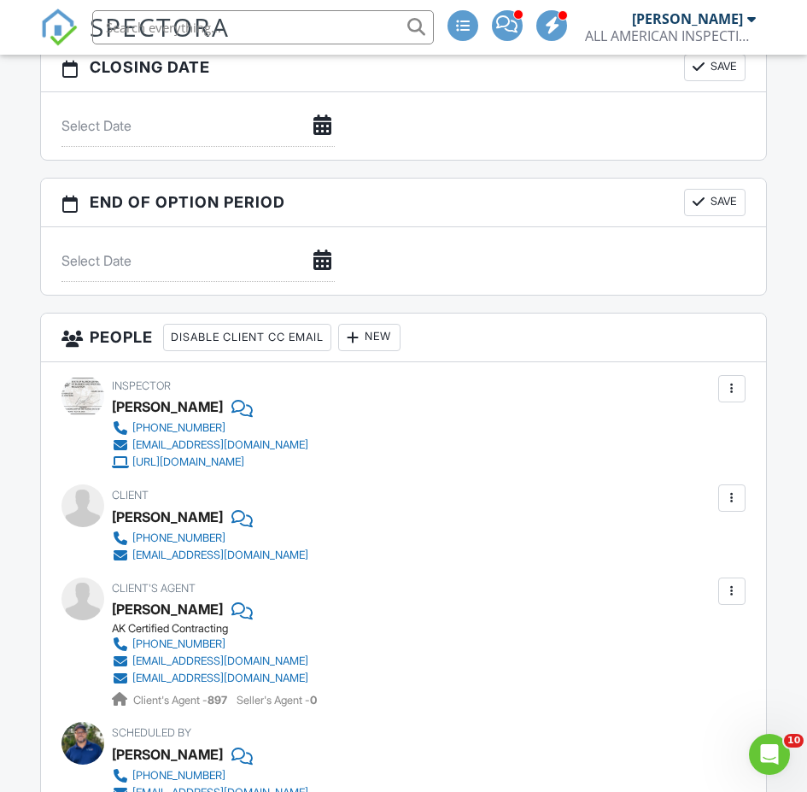
scroll to position [1277, 0]
